Goal: Task Accomplishment & Management: Manage account settings

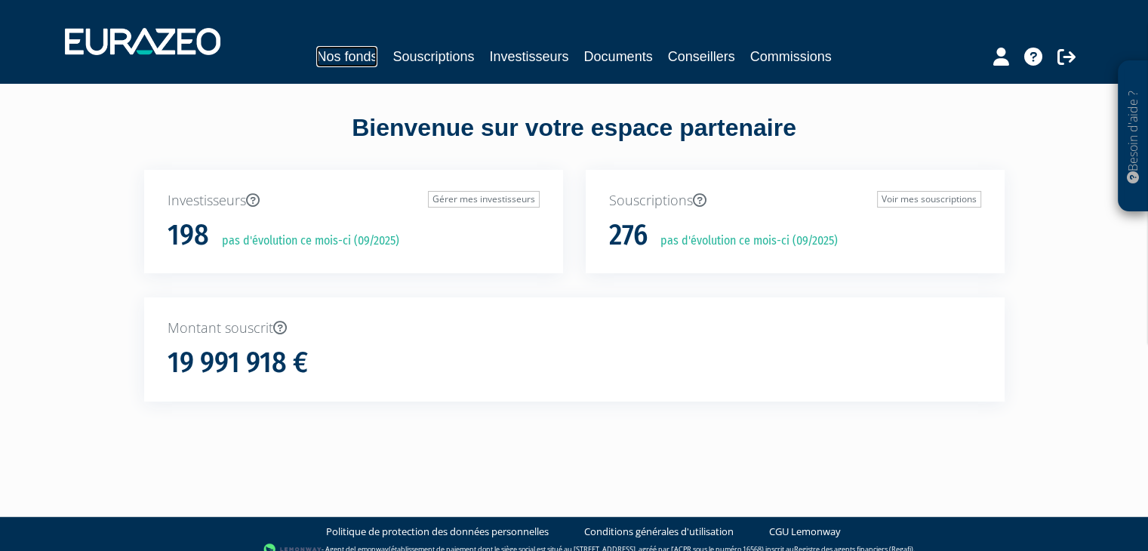
click at [358, 48] on link "Nos fonds" at bounding box center [346, 56] width 61 height 21
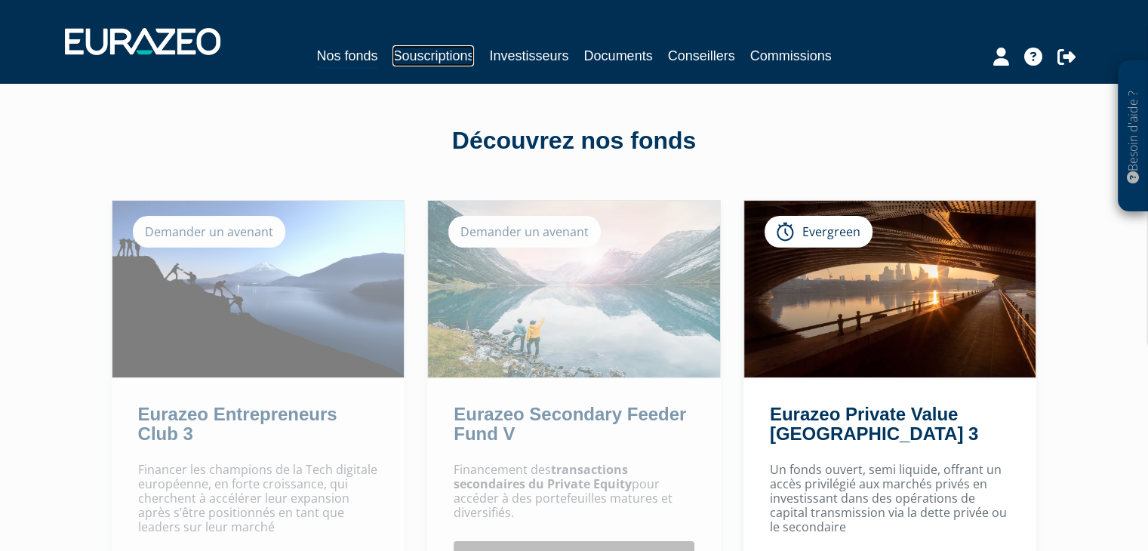
click at [459, 63] on link "Souscriptions" at bounding box center [432, 55] width 81 height 21
click at [516, 63] on link "Investisseurs" at bounding box center [528, 55] width 79 height 21
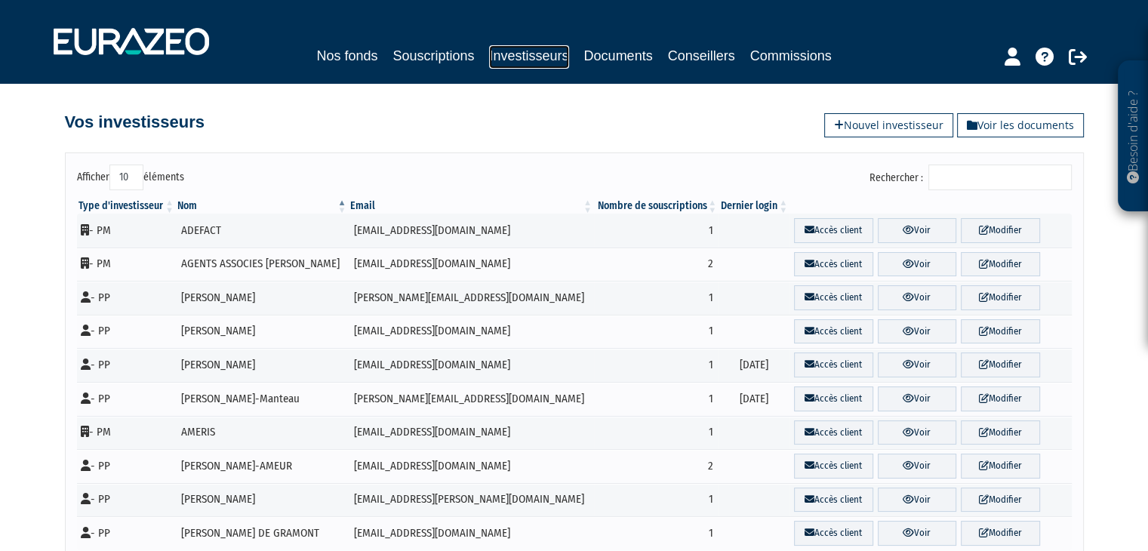
click at [502, 56] on link "Investisseurs" at bounding box center [528, 56] width 79 height 23
click at [552, 56] on link "Investisseurs" at bounding box center [528, 56] width 79 height 23
click at [427, 53] on link "Souscriptions" at bounding box center [432, 55] width 81 height 21
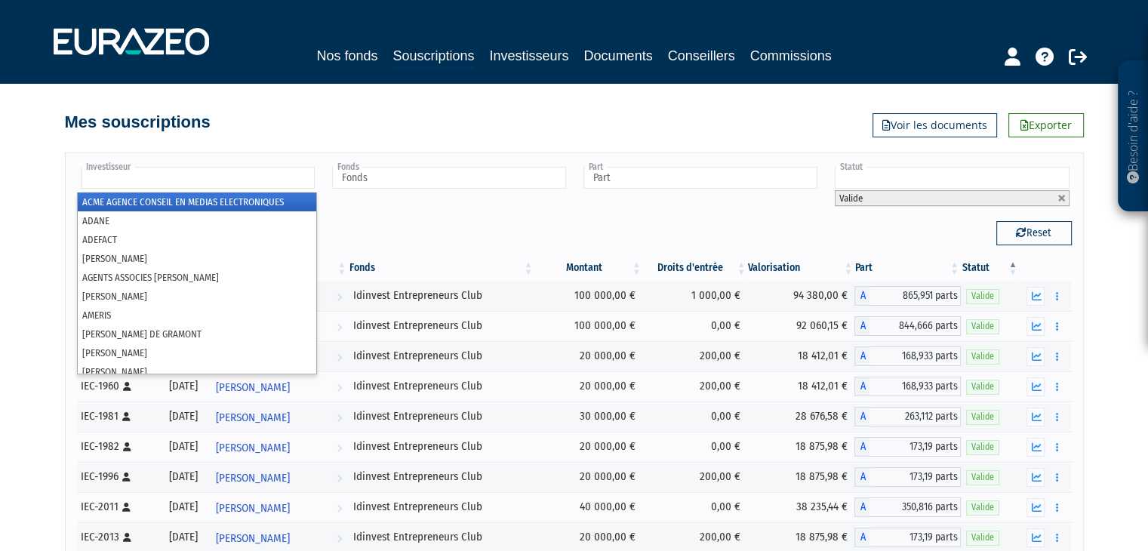
click at [189, 174] on input "text" at bounding box center [198, 178] width 234 height 22
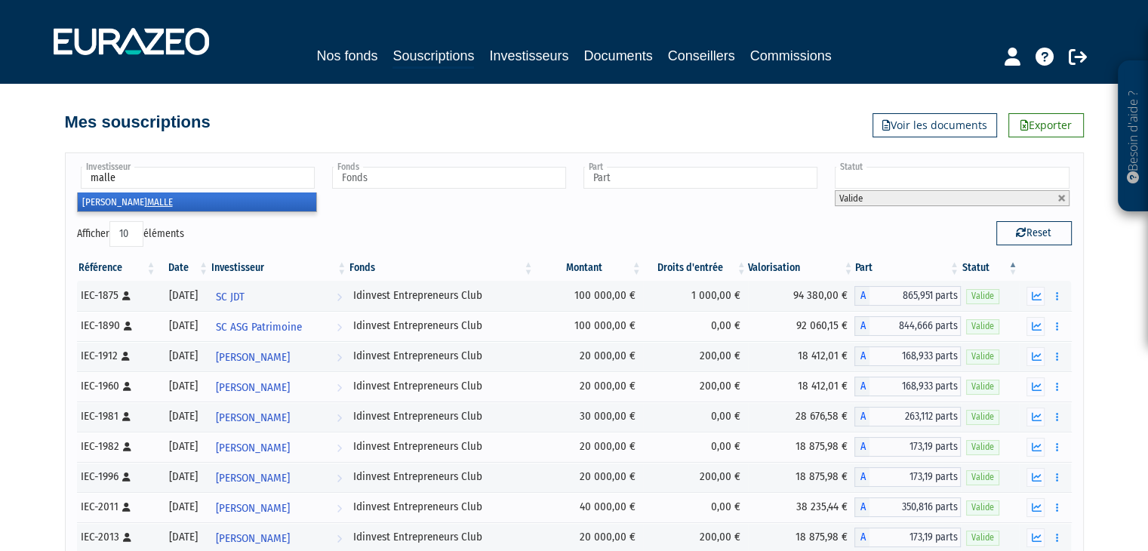
type input "malle"
click at [208, 198] on li "[PERSON_NAME]" at bounding box center [197, 201] width 238 height 19
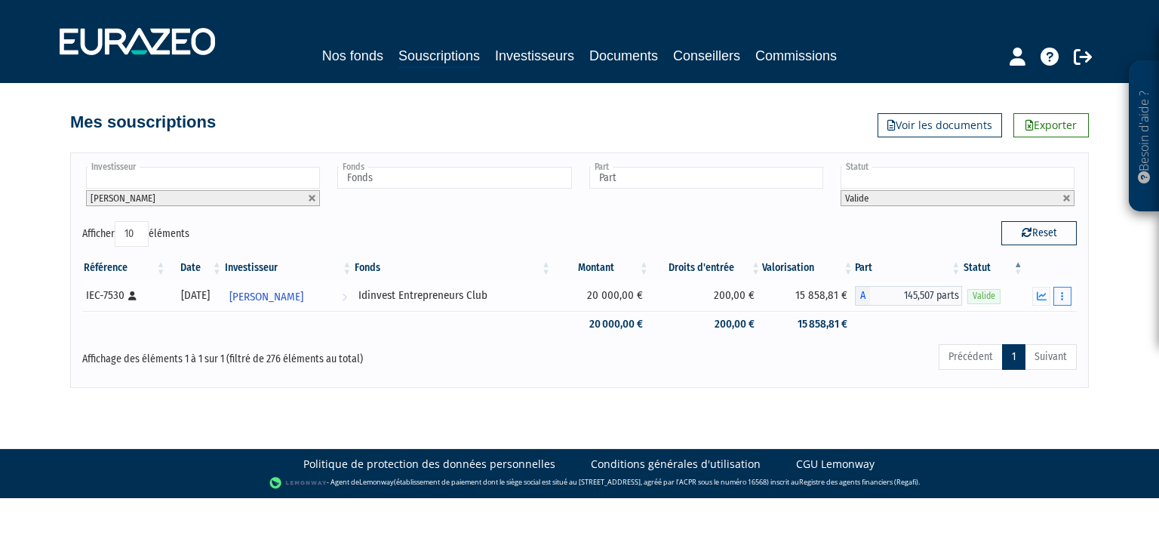
click at [1062, 299] on icon "button" at bounding box center [1062, 296] width 2 height 10
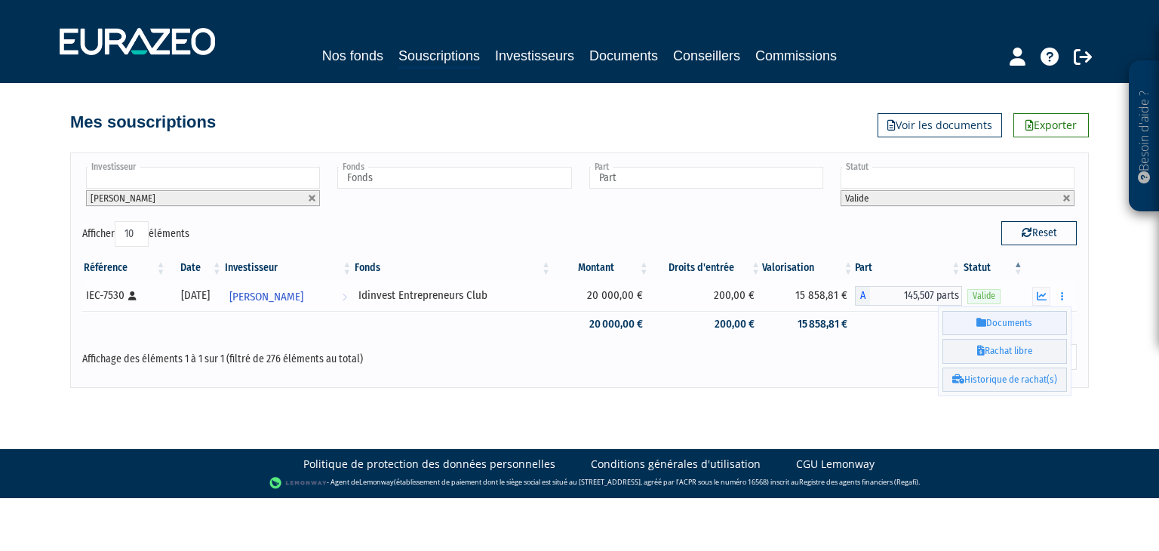
click at [1012, 320] on link "Documents" at bounding box center [1004, 323] width 124 height 25
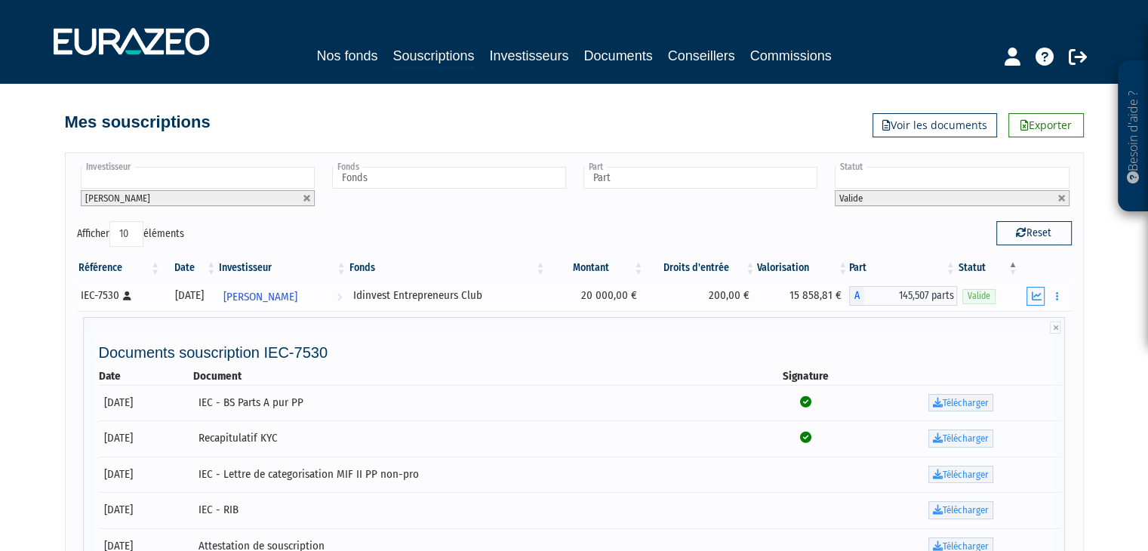
click at [1032, 296] on icon "button" at bounding box center [1036, 296] width 10 height 10
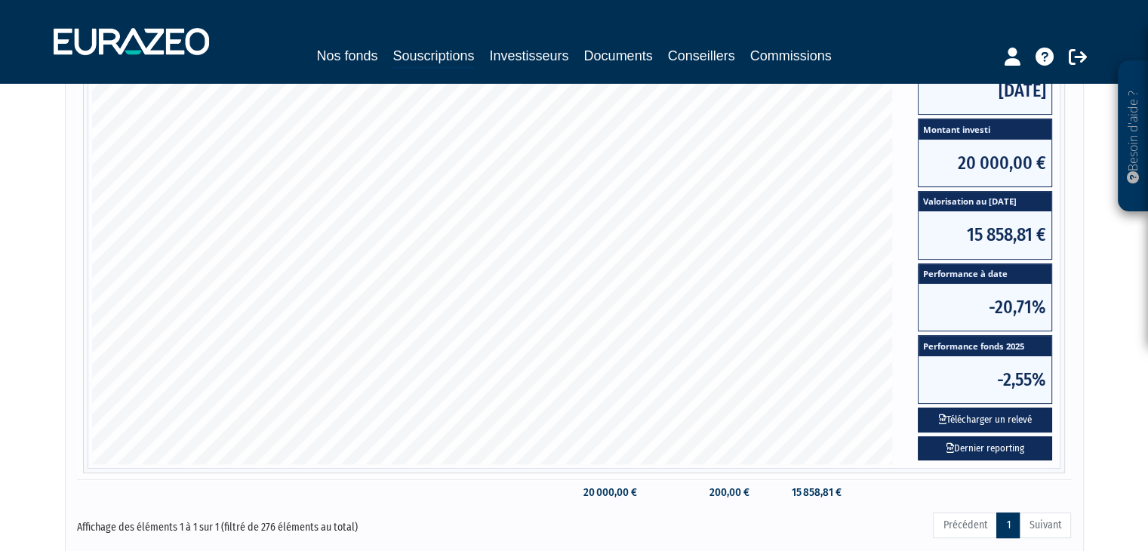
scroll to position [377, 0]
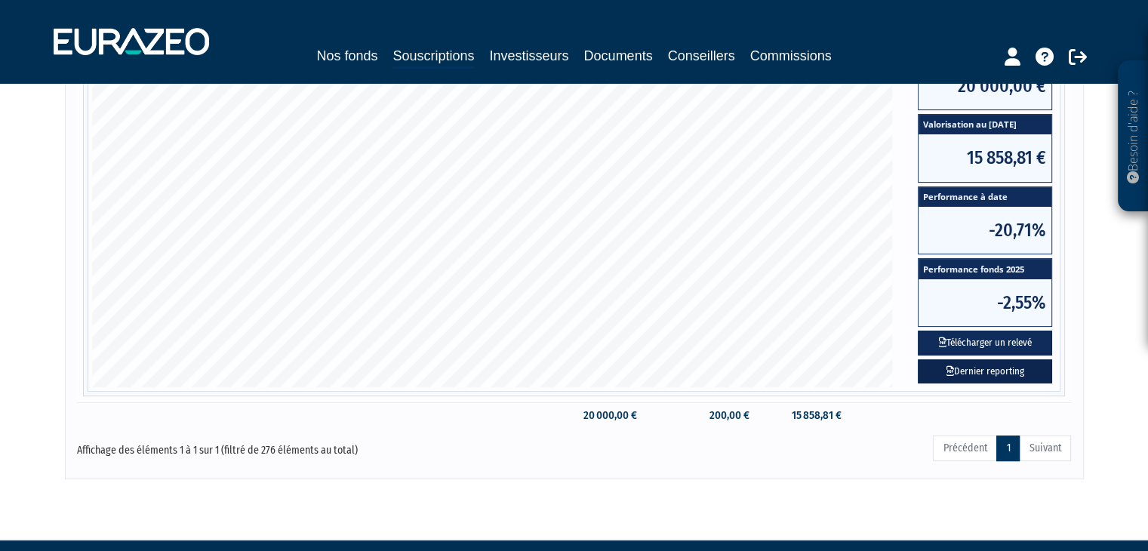
click at [1011, 364] on link "Dernier reporting" at bounding box center [984, 371] width 134 height 25
click at [1008, 340] on button "Télécharger un relevé" at bounding box center [984, 342] width 134 height 25
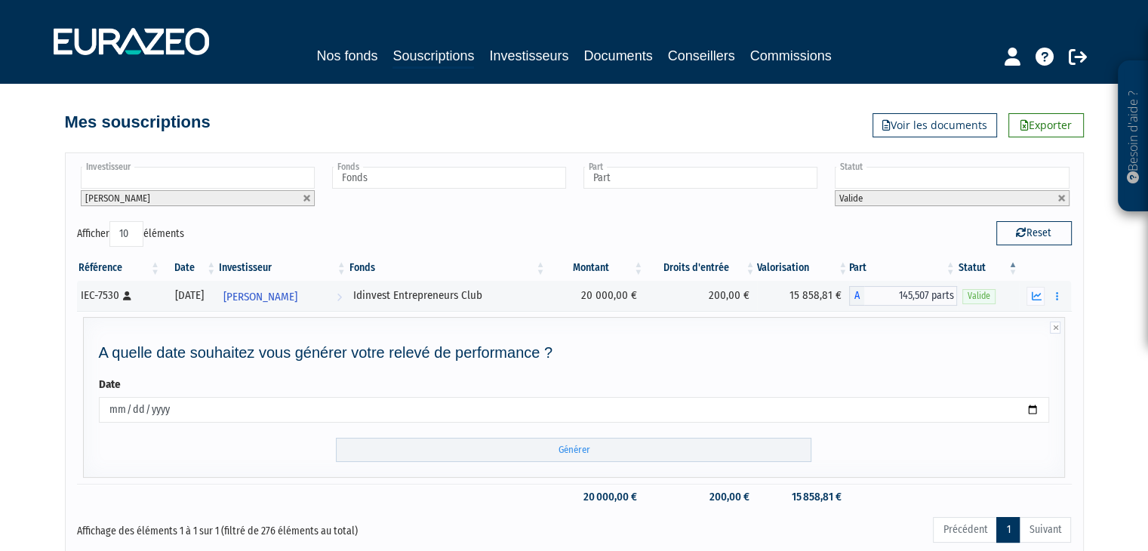
drag, startPoint x: 333, startPoint y: 412, endPoint x: 0, endPoint y: 414, distance: 333.5
click at [0, 414] on div "Besoin d'aide ? × J'ai besoin d'aide Si vous avez une question à propos du fonc…" at bounding box center [574, 280] width 1148 height 561
type input "[DATE]"
click at [628, 456] on input "Générer" at bounding box center [573, 450] width 475 height 25
